Goal: Information Seeking & Learning: Learn about a topic

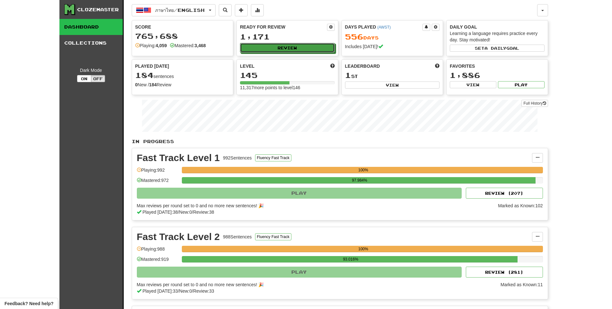
drag, startPoint x: 320, startPoint y: 50, endPoint x: 315, endPoint y: 54, distance: 6.4
click at [315, 54] on div "Ready for Review 1,171 Review" at bounding box center [287, 38] width 101 height 35
click at [314, 42] on div "Ready for Review 1,171 Review" at bounding box center [287, 38] width 101 height 35
click at [311, 47] on button "Review" at bounding box center [287, 48] width 95 height 10
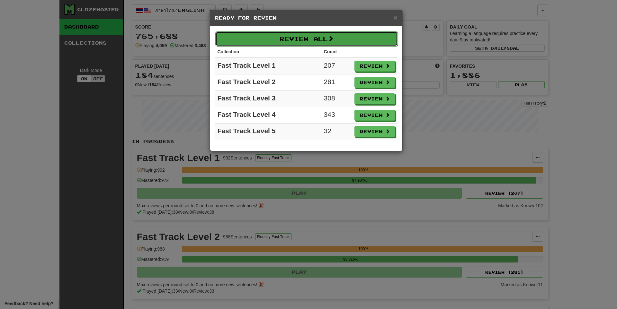
click at [310, 40] on button "Review All" at bounding box center [306, 38] width 182 height 15
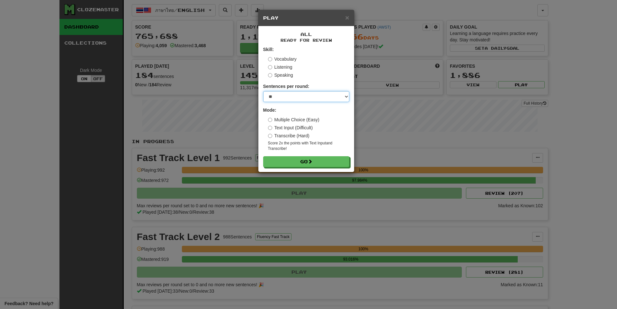
click at [300, 98] on select "* ** ** ** ** ** *** ********" at bounding box center [306, 96] width 86 height 11
select select "**"
click at [263, 91] on select "* ** ** ** ** ** *** ********" at bounding box center [306, 96] width 86 height 11
click at [306, 168] on div "All Ready for Review Skill: Vocabulary Listening Speaking Sentences per round: …" at bounding box center [306, 99] width 96 height 146
click at [310, 162] on span at bounding box center [310, 162] width 4 height 4
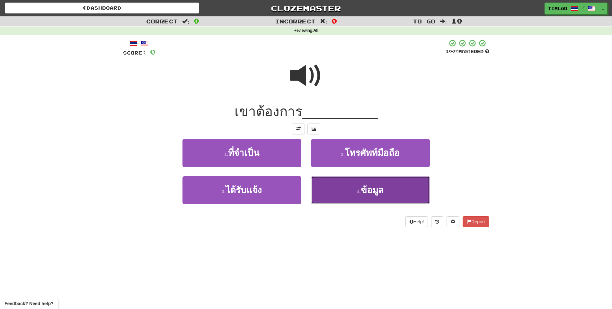
click at [327, 182] on button "4 . ข้อมูล" at bounding box center [370, 190] width 119 height 28
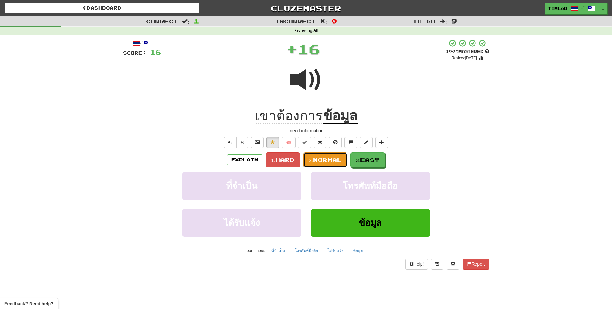
click at [328, 157] on span "Normal" at bounding box center [327, 159] width 29 height 7
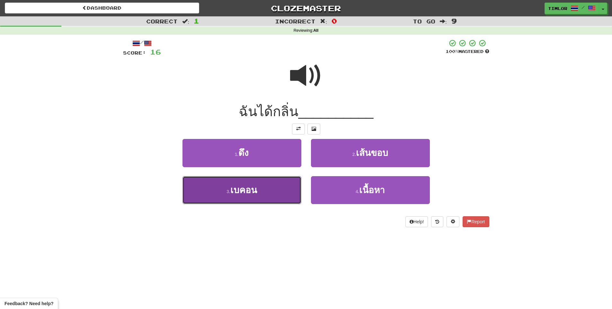
click at [256, 186] on span "เบคอน" at bounding box center [243, 190] width 27 height 10
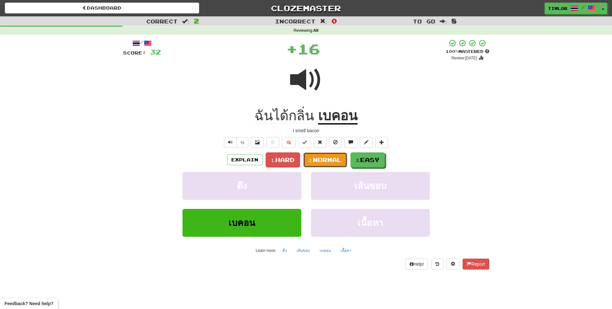
click at [311, 157] on button "2. Normal" at bounding box center [325, 160] width 44 height 15
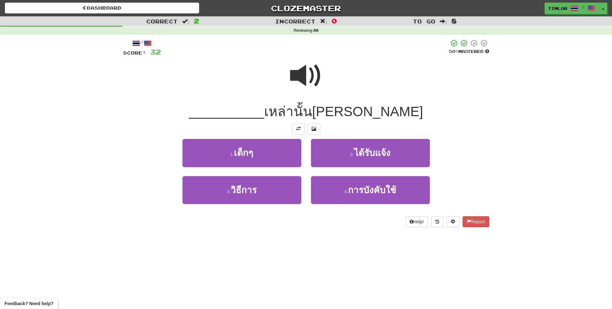
click at [305, 82] on span at bounding box center [306, 76] width 32 height 32
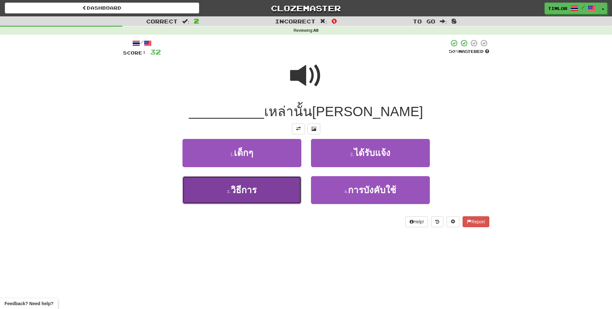
click at [262, 188] on button "3 . วิธีการ" at bounding box center [241, 190] width 119 height 28
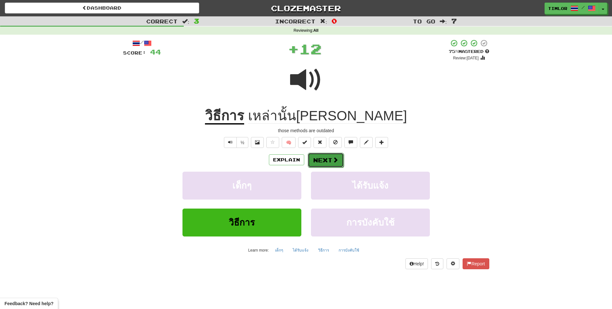
click at [316, 163] on button "Next" at bounding box center [326, 160] width 36 height 15
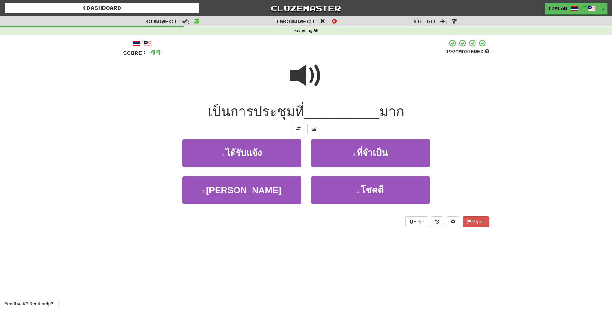
drag, startPoint x: 318, startPoint y: 68, endPoint x: 323, endPoint y: 67, distance: 5.1
click at [318, 67] on span at bounding box center [306, 76] width 32 height 32
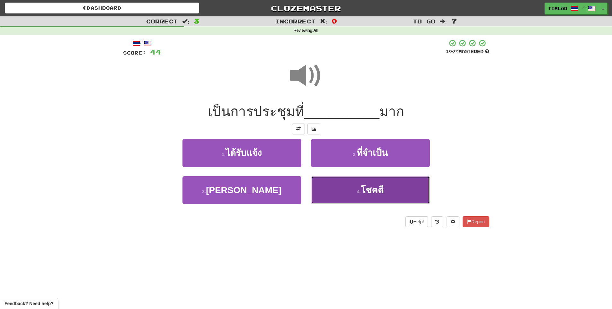
click at [365, 185] on span "โชคดี" at bounding box center [372, 190] width 23 height 10
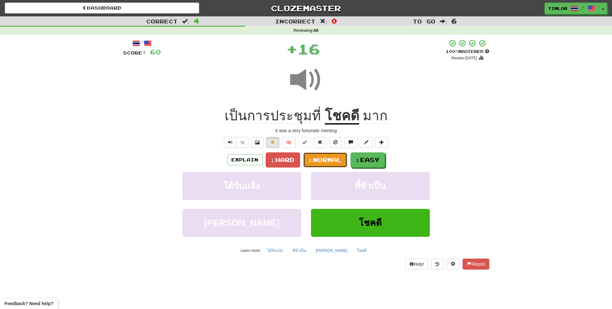
click at [314, 156] on span "Normal" at bounding box center [327, 159] width 29 height 7
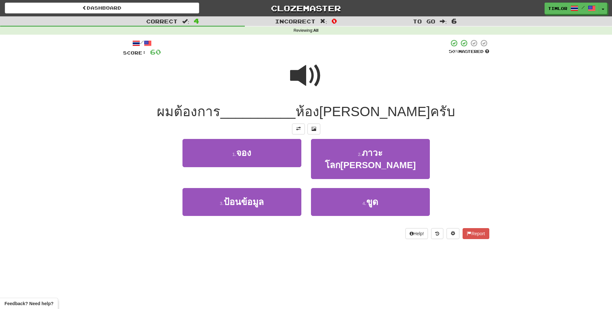
click at [326, 76] on div at bounding box center [306, 80] width 366 height 46
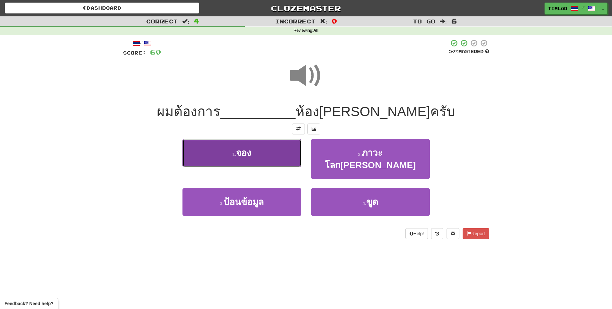
click at [289, 155] on button "1 . จอง" at bounding box center [241, 153] width 119 height 28
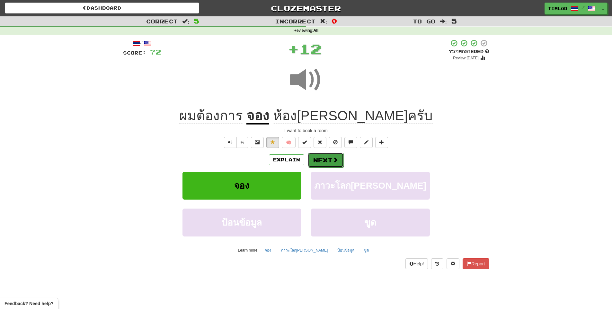
click at [321, 161] on button "Next" at bounding box center [326, 160] width 36 height 15
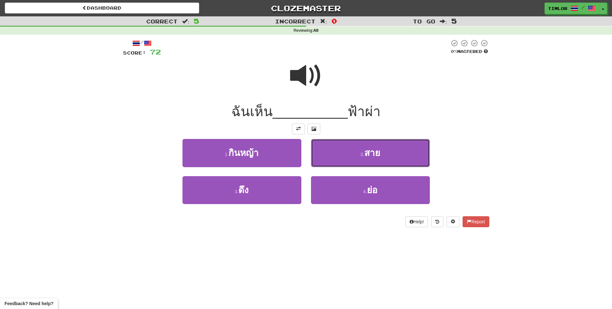
click at [331, 155] on button "2 . สาย" at bounding box center [370, 153] width 119 height 28
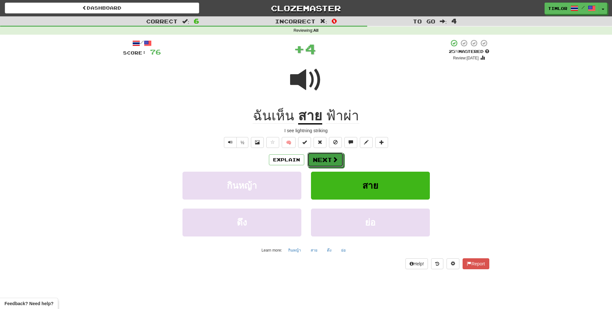
click at [331, 155] on button "Next" at bounding box center [325, 160] width 36 height 15
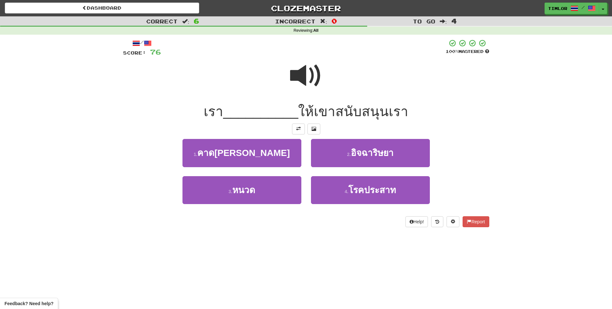
click at [285, 62] on div at bounding box center [306, 80] width 366 height 46
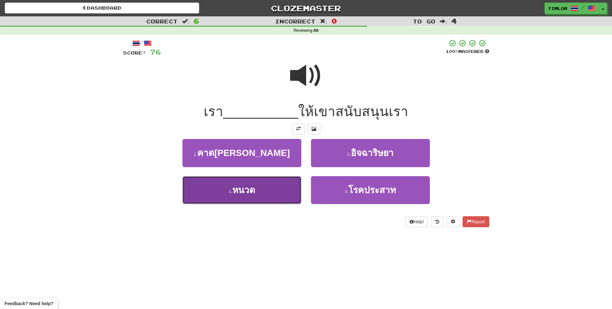
click at [272, 183] on button "3 . หนวด" at bounding box center [241, 190] width 119 height 28
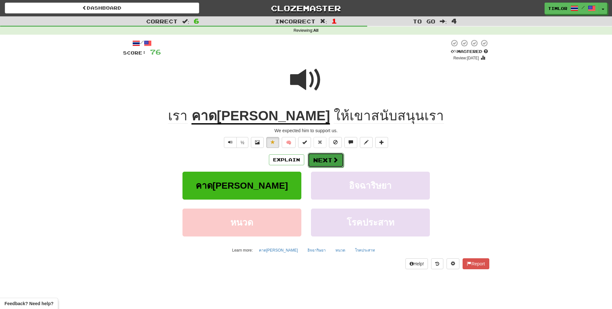
click at [339, 161] on button "Next" at bounding box center [326, 160] width 36 height 15
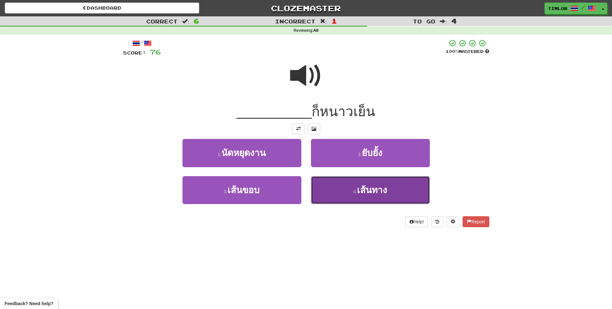
click at [351, 186] on button "4 . เส้นทาง" at bounding box center [370, 190] width 119 height 28
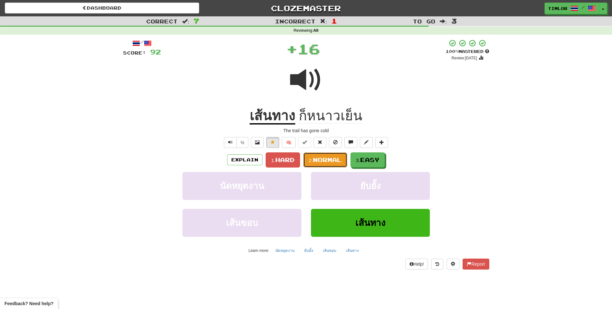
click at [328, 163] on span "Normal" at bounding box center [327, 159] width 29 height 7
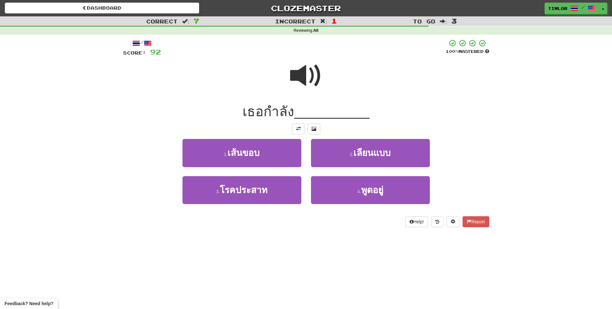
drag, startPoint x: 316, startPoint y: 72, endPoint x: 329, endPoint y: 73, distance: 13.2
click at [316, 72] on span at bounding box center [306, 76] width 32 height 32
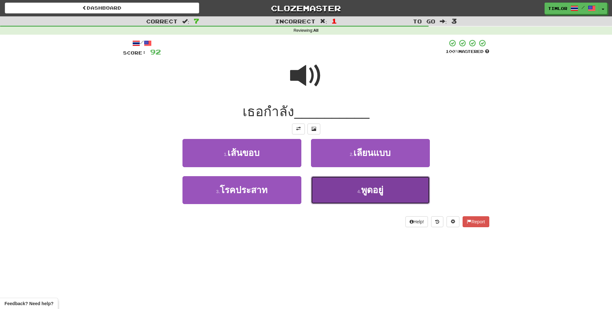
click at [340, 181] on button "4 . พูดอยู่" at bounding box center [370, 190] width 119 height 28
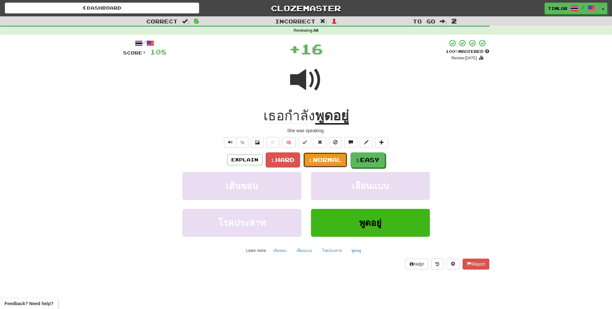
click at [332, 163] on button "2. Normal" at bounding box center [325, 160] width 44 height 15
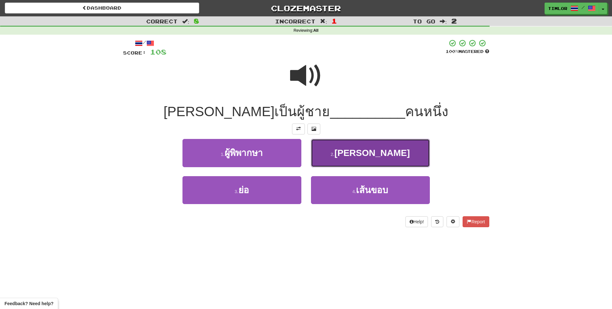
click at [342, 160] on button "2 . อัลฟ่า" at bounding box center [370, 153] width 119 height 28
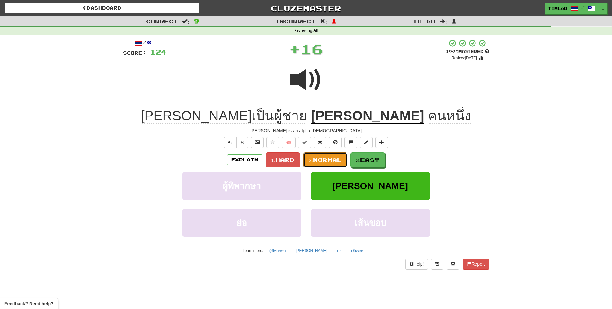
click at [342, 160] on button "2. Normal" at bounding box center [325, 160] width 44 height 15
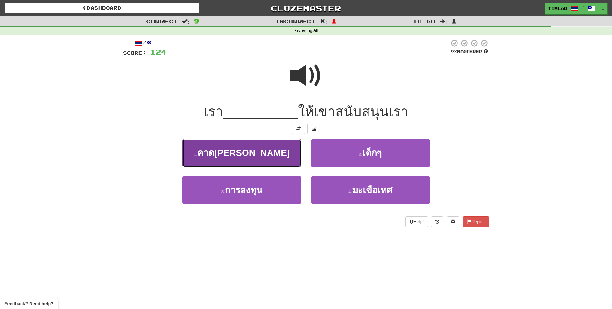
click at [262, 158] on button "1 . คาดหวัง" at bounding box center [241, 153] width 119 height 28
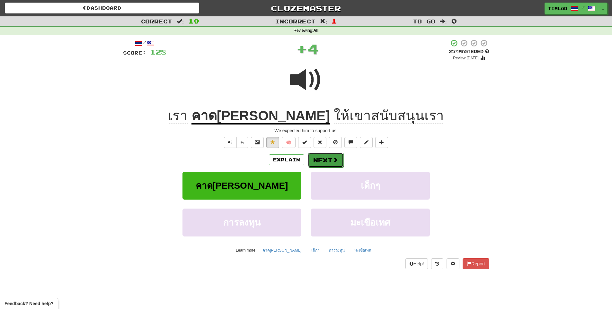
click at [336, 161] on span at bounding box center [335, 160] width 6 height 6
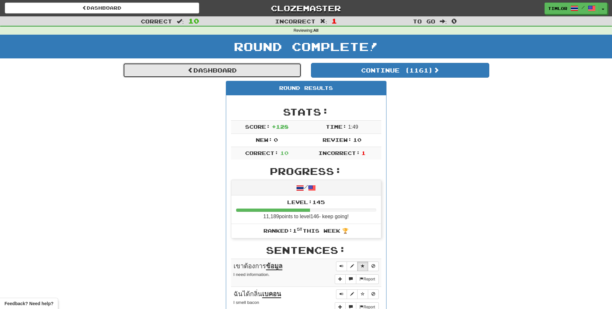
click at [253, 72] on link "Dashboard" at bounding box center [212, 70] width 178 height 15
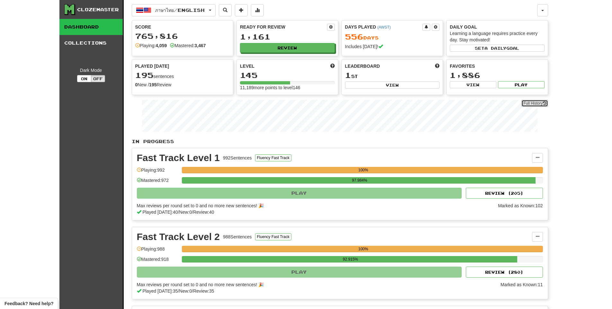
click at [529, 102] on link "Full History" at bounding box center [534, 103] width 26 height 7
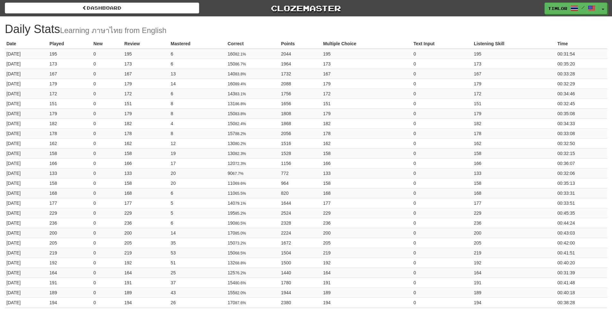
click at [91, 2] on div "Dashboard Clozemaster timlor / Toggle Dropdown Dashboard Leaderboard Activity F…" at bounding box center [306, 7] width 612 height 14
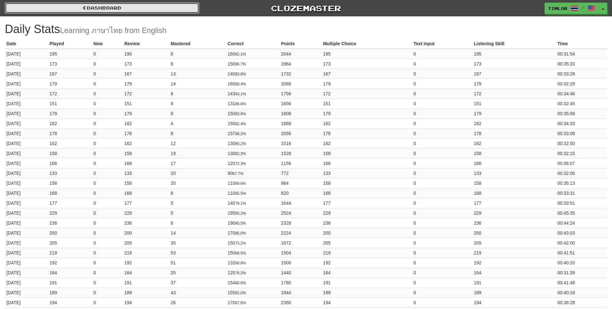
click at [89, 8] on link "Dashboard" at bounding box center [102, 8] width 194 height 11
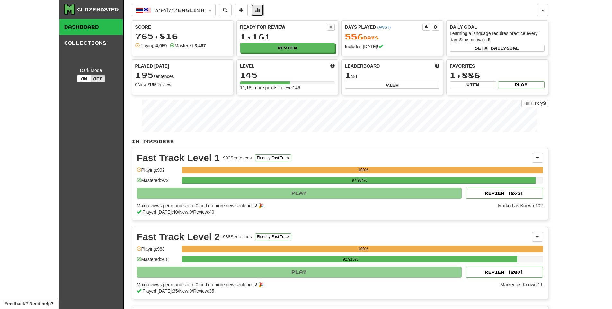
click at [264, 11] on button at bounding box center [257, 10] width 13 height 12
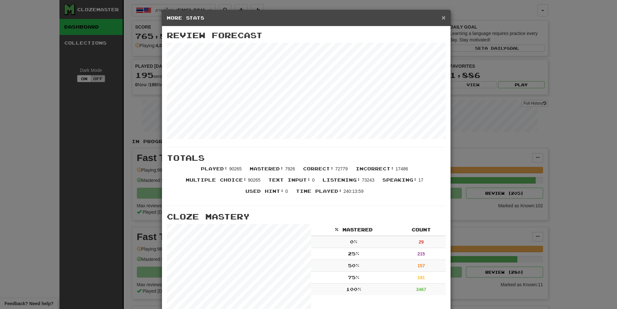
click at [441, 16] on span "×" at bounding box center [443, 17] width 4 height 7
